Goal: Task Accomplishment & Management: Use online tool/utility

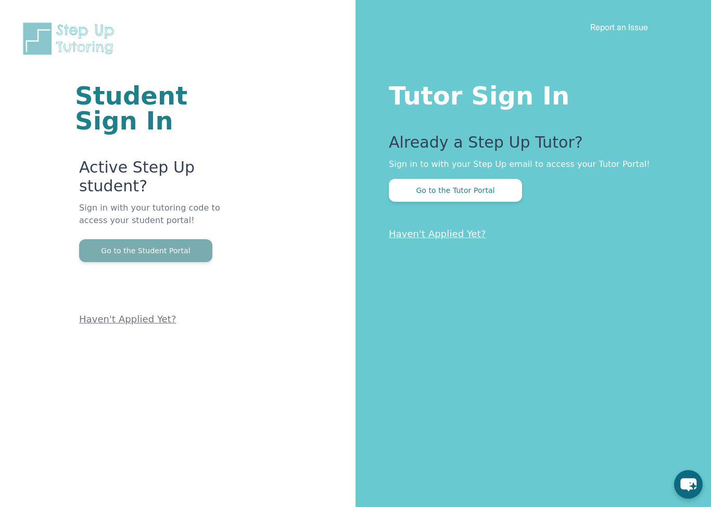
click at [151, 245] on button "Go to the Student Portal" at bounding box center [145, 250] width 133 height 23
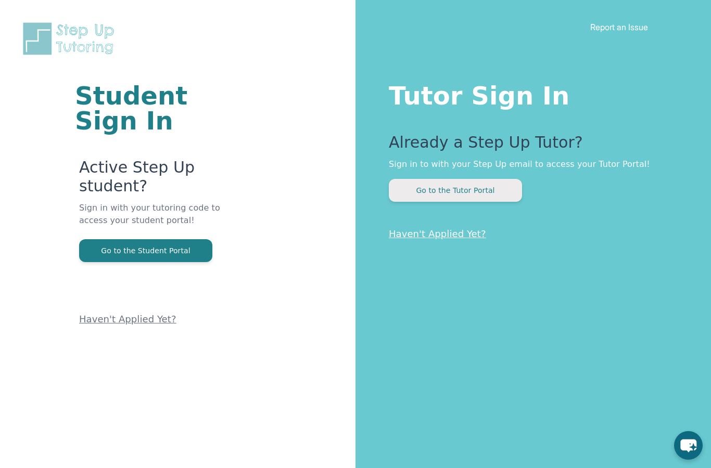
click at [429, 184] on button "Go to the Tutor Portal" at bounding box center [455, 190] width 133 height 23
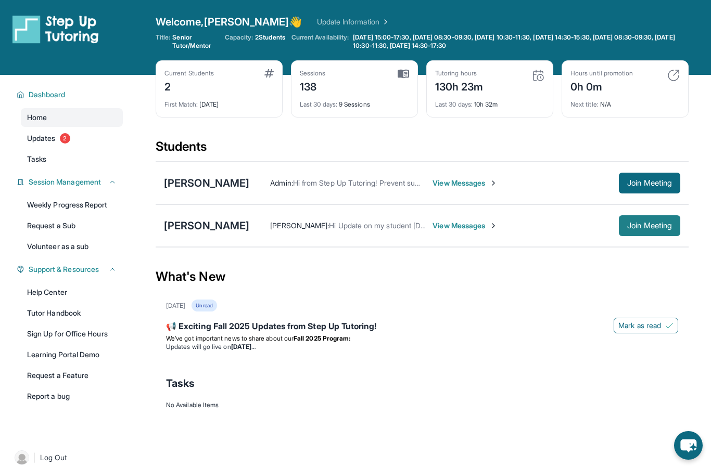
click at [657, 223] on span "Join Meeting" at bounding box center [649, 226] width 45 height 6
